Goal: Task Accomplishment & Management: Use online tool/utility

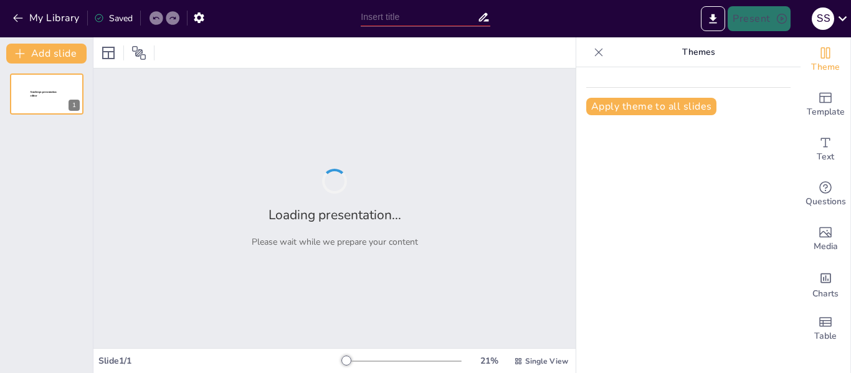
type input "New Sendsteps"
type input "Implementación de la Metodología 5S en SEMPERTEX: Impacto en la Productividad y…"
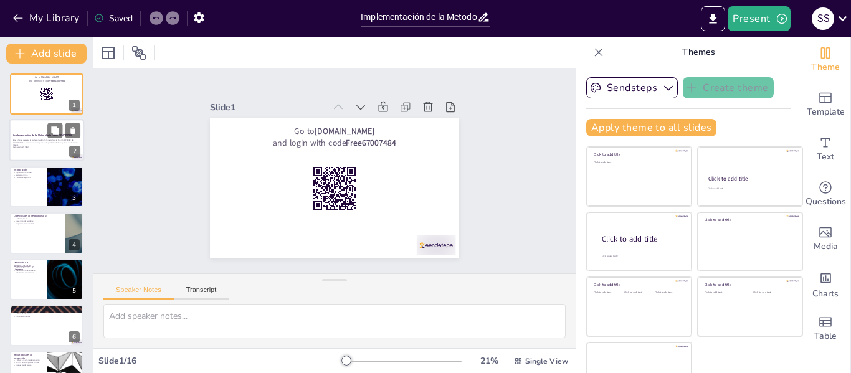
click at [39, 140] on p "Este informe presenta la implementación de la metodología 5S en SEMPERTEX DE CO…" at bounding box center [46, 143] width 67 height 7
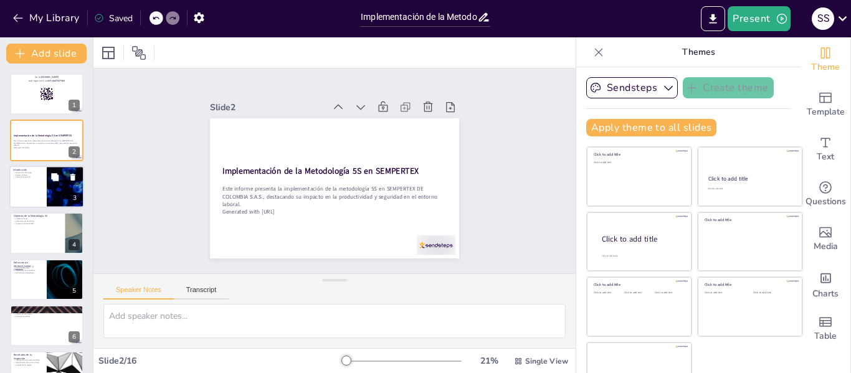
checkbox input "true"
click at [35, 183] on div at bounding box center [46, 187] width 75 height 42
type textarea "Mantener un ambiente de trabajo ordenado es esencial para la seguridad y la sal…"
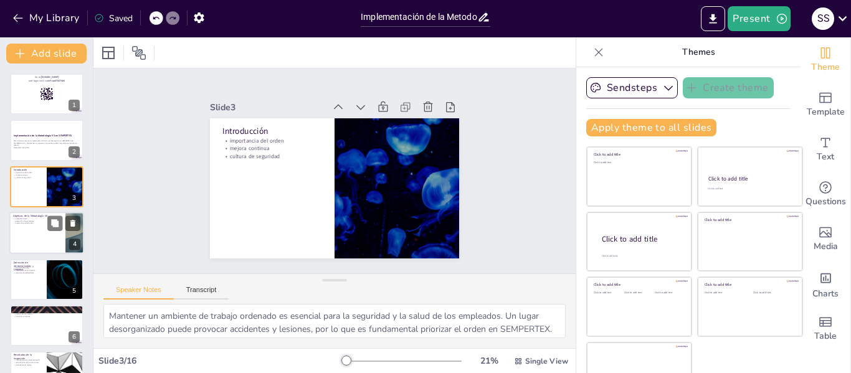
checkbox input "true"
click at [22, 231] on div at bounding box center [46, 233] width 75 height 42
type textarea "Un ambiente limpio no solo mejora la apariencia del lugar de trabajo, sino que …"
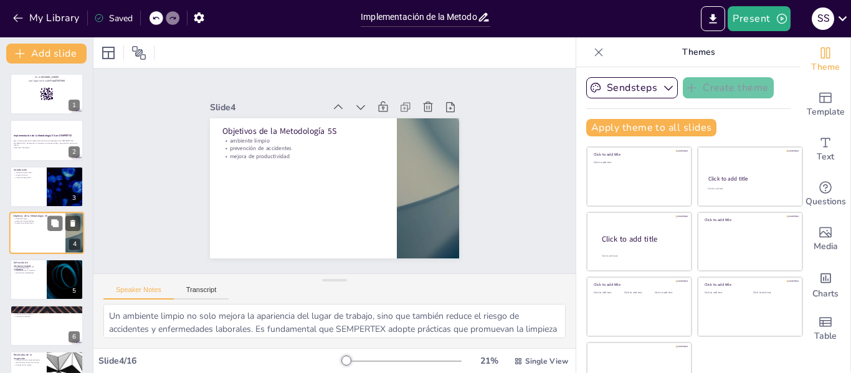
scroll to position [15, 0]
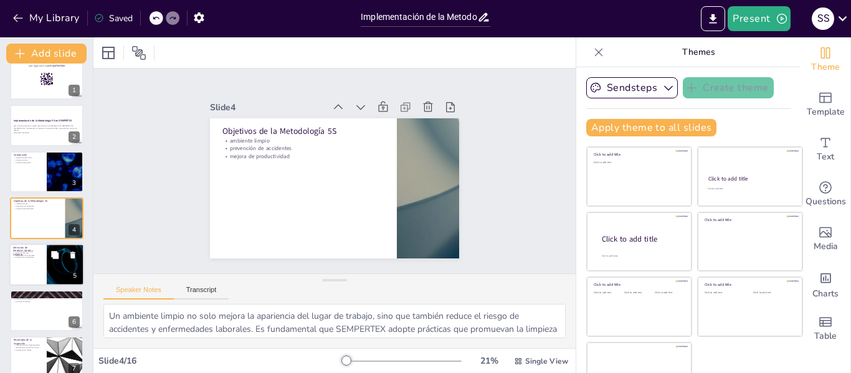
checkbox input "true"
click at [26, 265] on div at bounding box center [46, 265] width 75 height 42
type textarea "Comprender la definición de aseo es crucial para implementar prácticas efectiva…"
checkbox input "true"
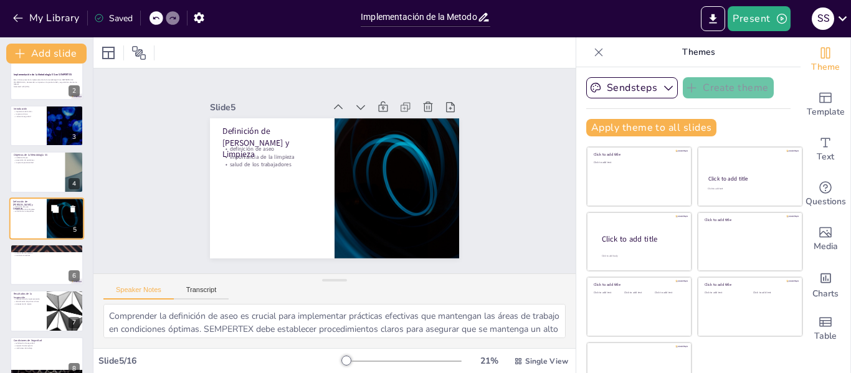
click at [26, 265] on div at bounding box center [47, 264] width 74 height 41
type textarea "Realizar recorridos de inspección es fundamental para identificar problemas y á…"
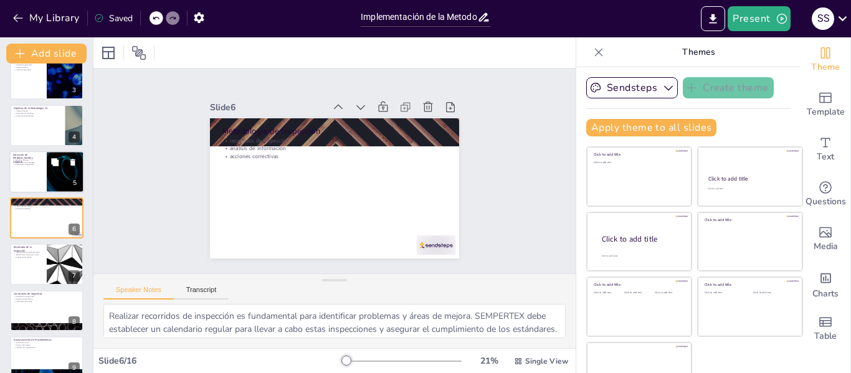
scroll to position [170, 0]
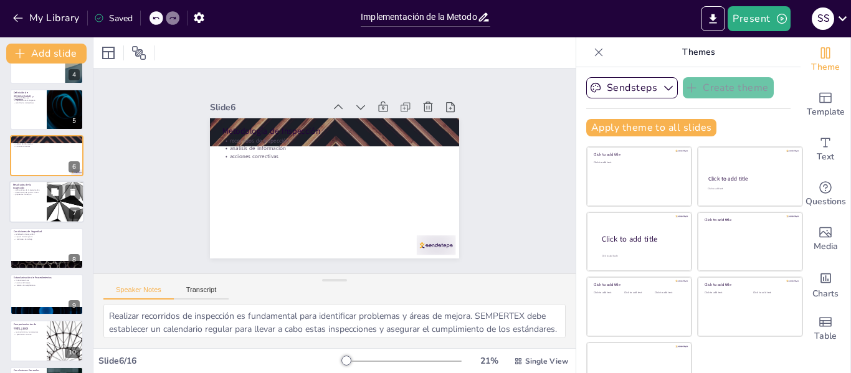
checkbox input "true"
click at [27, 205] on div at bounding box center [46, 202] width 75 height 42
type textarea "Las calificaciones de implementación son una herramienta útil para evaluar el p…"
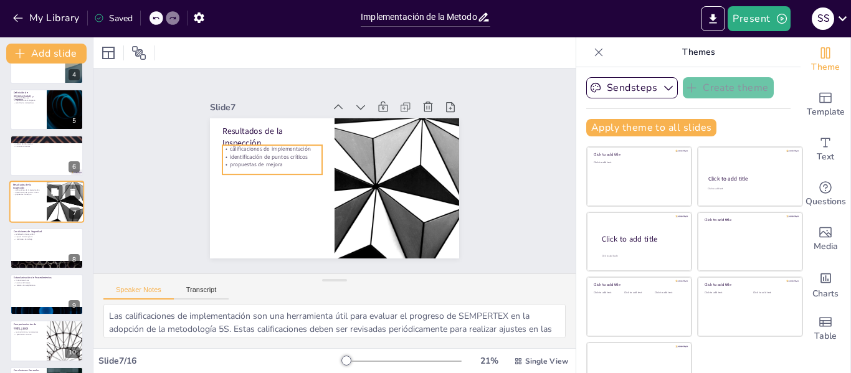
scroll to position [154, 0]
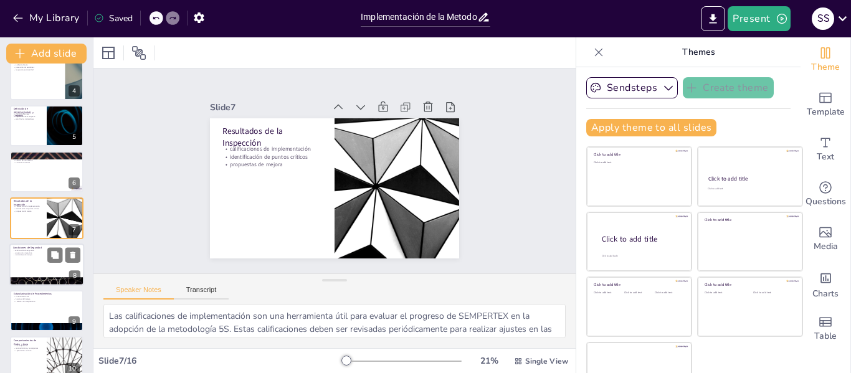
checkbox input "true"
click at [27, 267] on div at bounding box center [46, 265] width 75 height 42
type textarea "La señalización de seguridad debe ser visible y comprensible para todos los emp…"
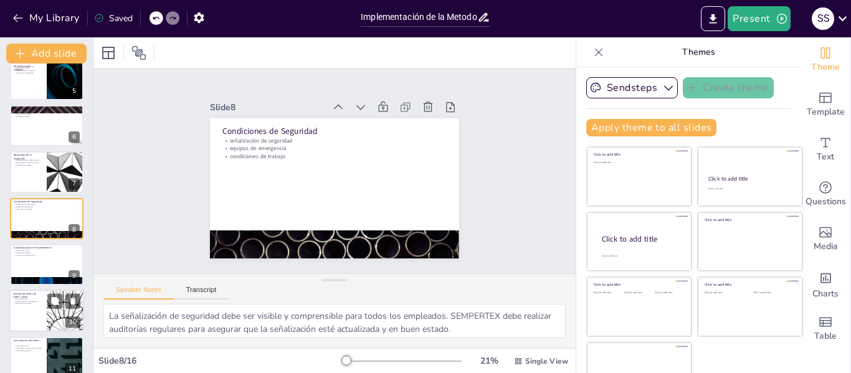
checkbox input "true"
click at [29, 295] on p "Comportamientos de Orden y Aseo" at bounding box center [28, 295] width 30 height 7
type textarea "Fomentar buenas prácticas de orden y aseo es esencial para mantener un ambiente…"
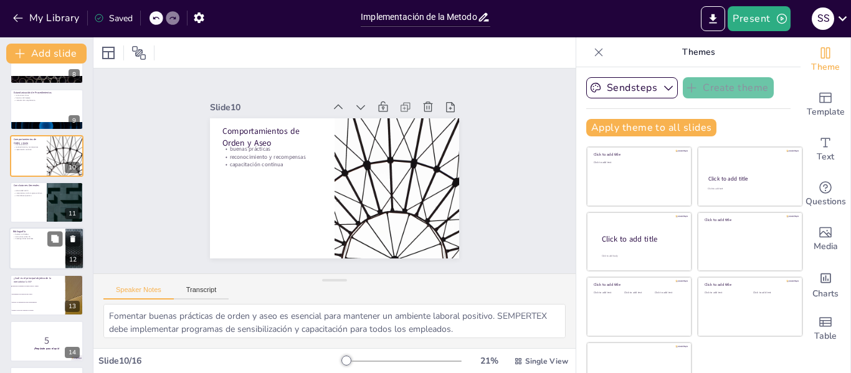
scroll to position [418, 0]
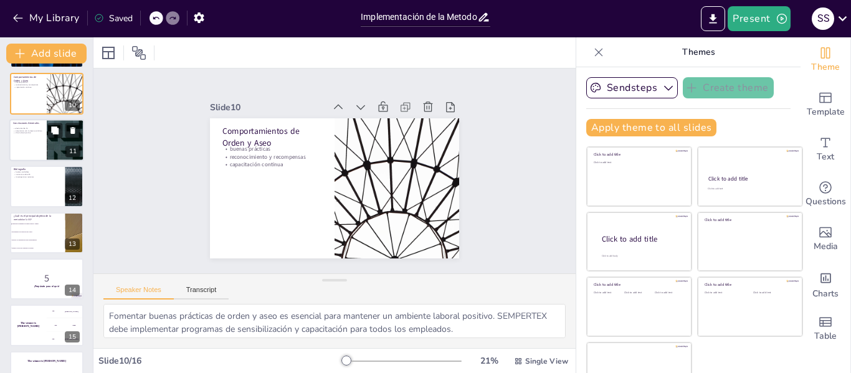
checkbox input "true"
click at [22, 142] on div at bounding box center [46, 140] width 75 height 42
type textarea "La efectividad de la metodología 5S se evidencia en la mejora de las condicione…"
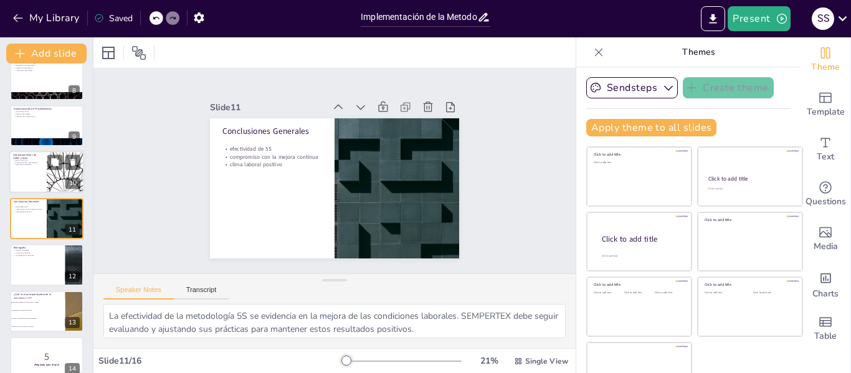
checkbox input "true"
click at [24, 182] on div at bounding box center [46, 172] width 75 height 42
type textarea "Fomentar buenas prácticas de orden y aseo es esencial para mantener un ambiente…"
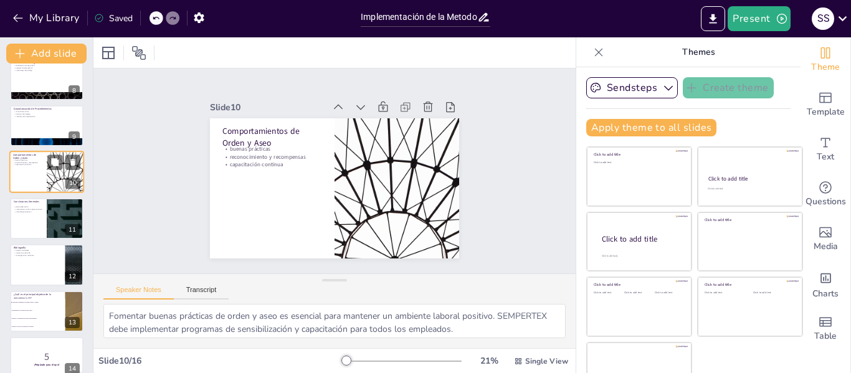
scroll to position [293, 0]
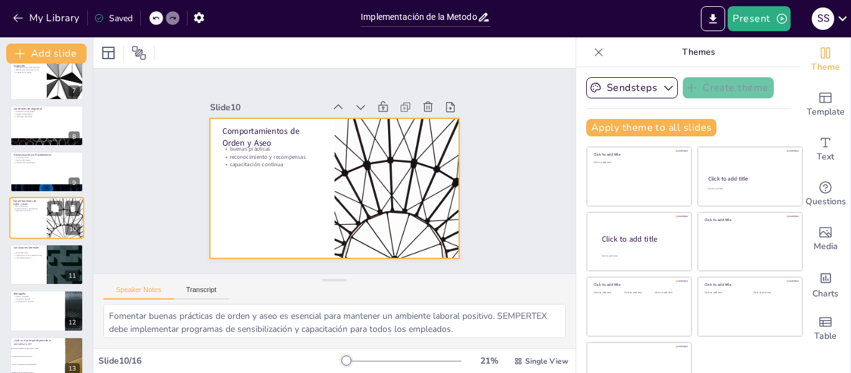
click at [24, 224] on div at bounding box center [46, 219] width 75 height 42
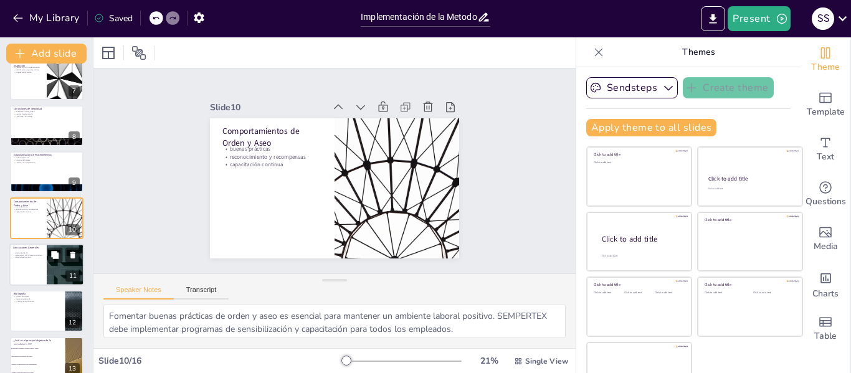
checkbox input "true"
click at [33, 265] on div at bounding box center [46, 265] width 75 height 42
type textarea "La efectividad de la metodología 5S se evidencia en la mejora de las condicione…"
checkbox input "true"
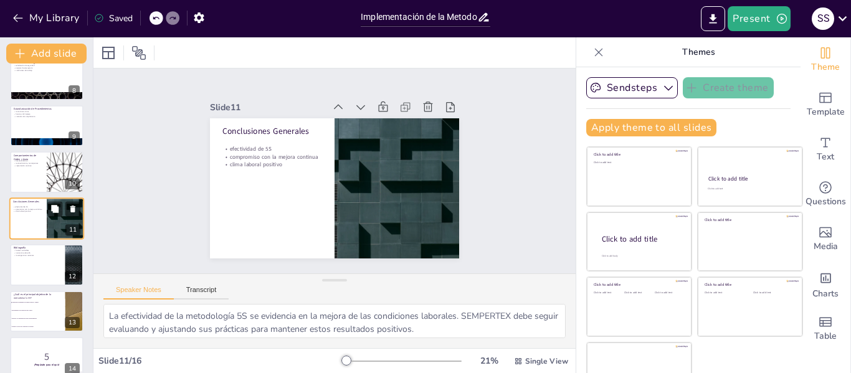
click at [33, 265] on div at bounding box center [47, 264] width 74 height 41
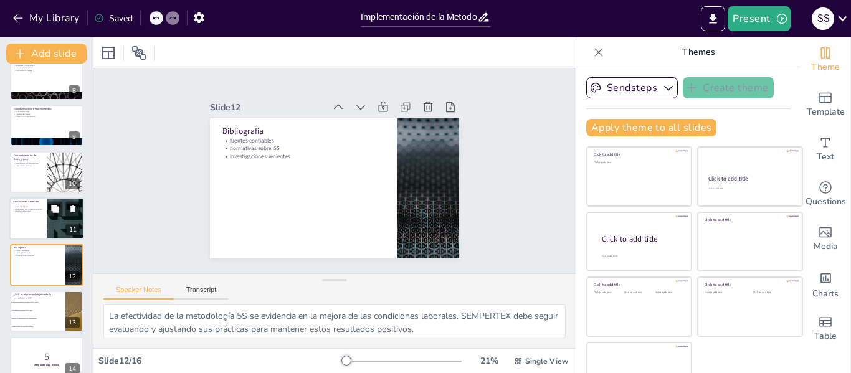
type textarea "Utilizar fuentes confiables es esencial para respaldar la información presentad…"
checkbox input "true"
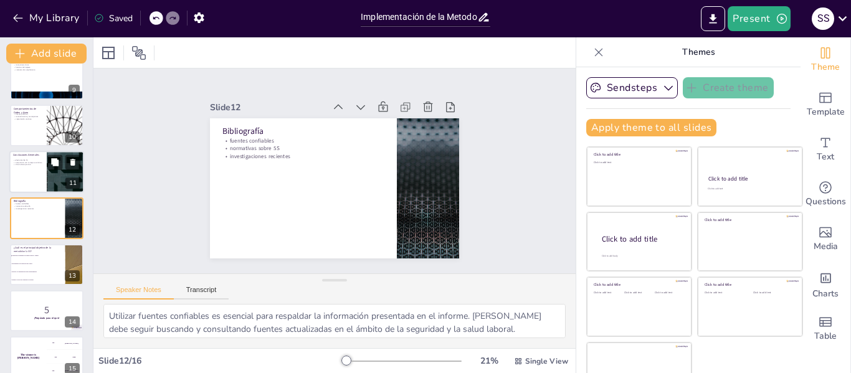
click at [33, 265] on li "Incrementar la producción sin control." at bounding box center [37, 263] width 55 height 7
type textarea "La respuesta correcta es la opción 1, "Fomentar un ambiente de trabajo seguro y…"
checkbox input "true"
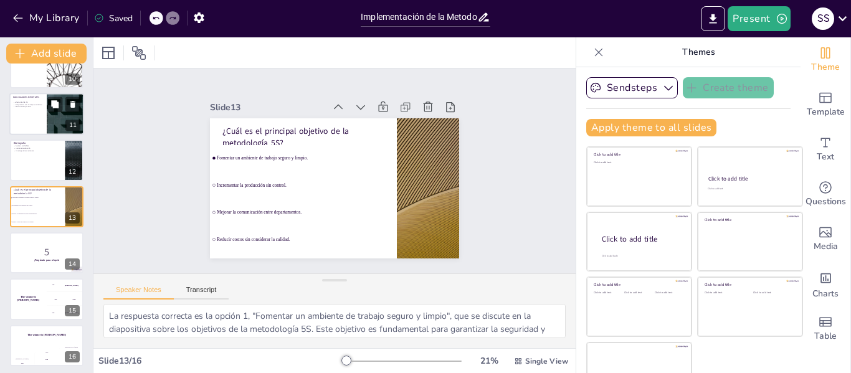
scroll to position [447, 0]
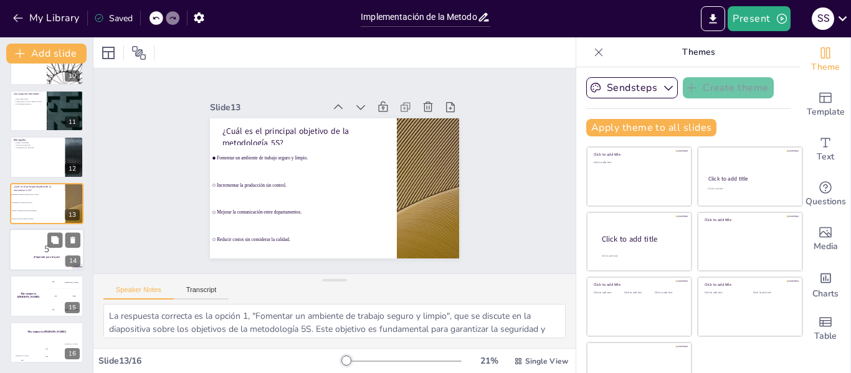
checkbox input "true"
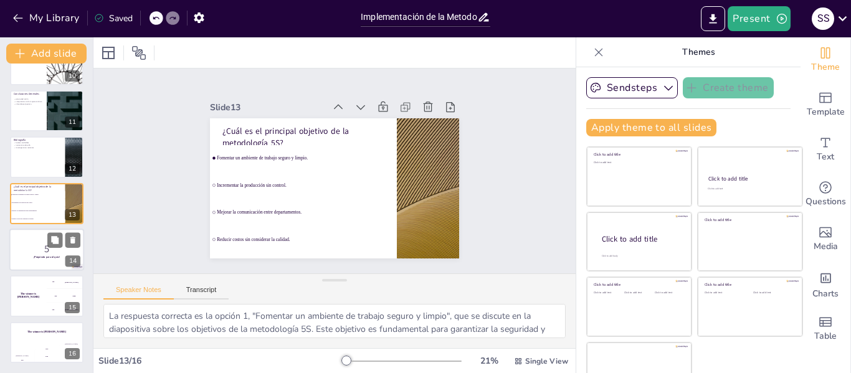
checkbox input "true"
click at [36, 253] on p "5" at bounding box center [46, 249] width 67 height 14
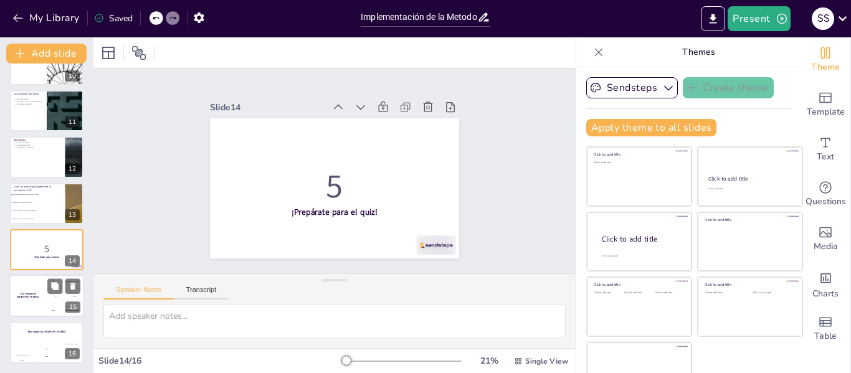
click at [36, 286] on div "The winner is [PERSON_NAME]" at bounding box center [27, 296] width 37 height 42
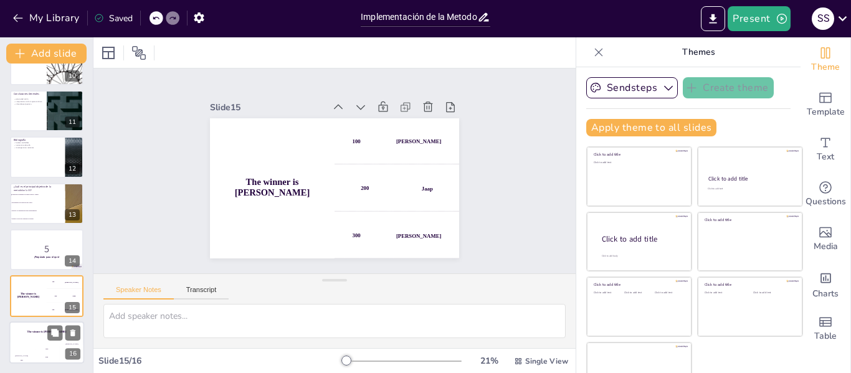
click at [30, 328] on div "The winner is [PERSON_NAME]" at bounding box center [46, 332] width 75 height 21
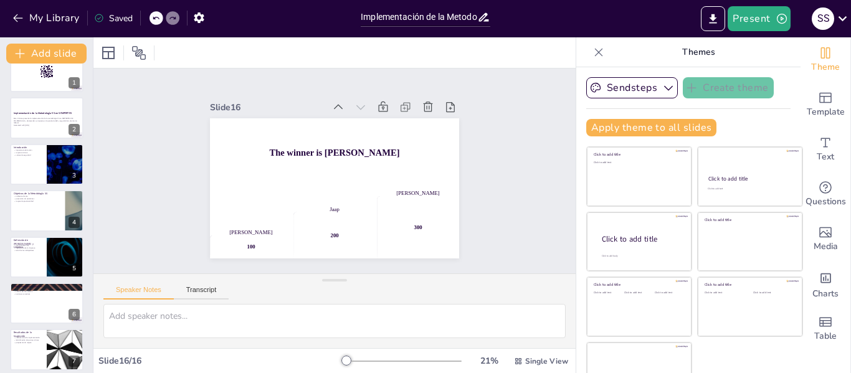
scroll to position [0, 0]
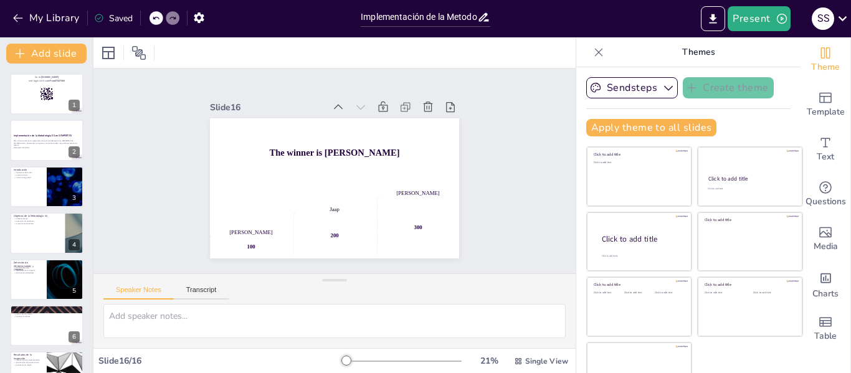
click at [156, 16] on icon at bounding box center [155, 17] width 7 height 7
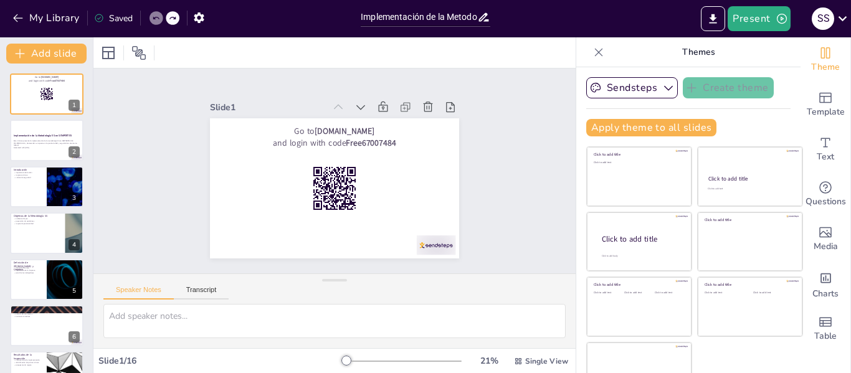
click at [156, 16] on icon at bounding box center [155, 17] width 7 height 7
checkbox input "true"
click at [16, 19] on icon "button" at bounding box center [18, 18] width 12 height 12
